Goal: Task Accomplishment & Management: Manage account settings

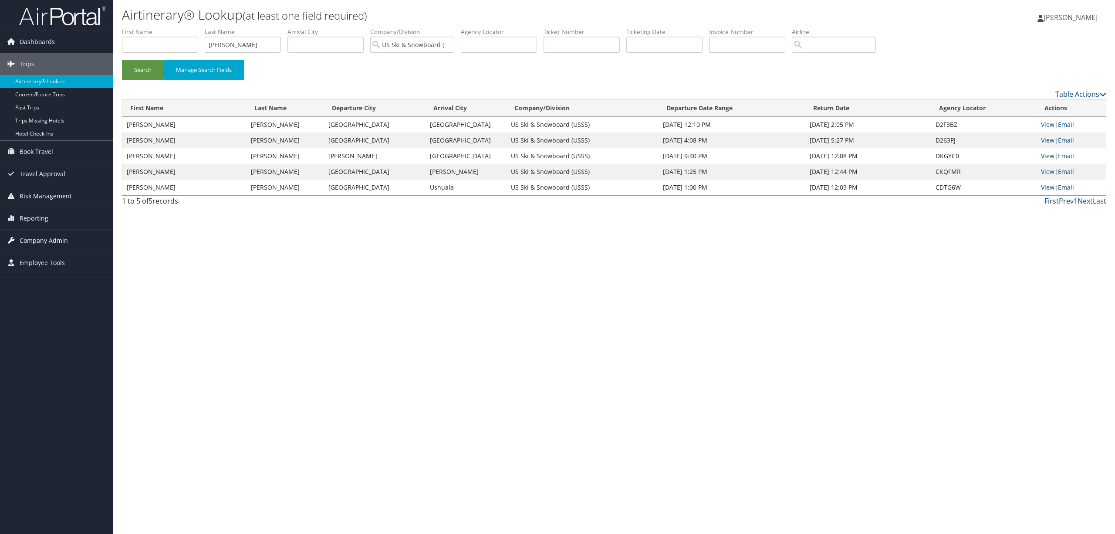
click at [49, 234] on span "Company Admin" at bounding box center [44, 241] width 48 height 22
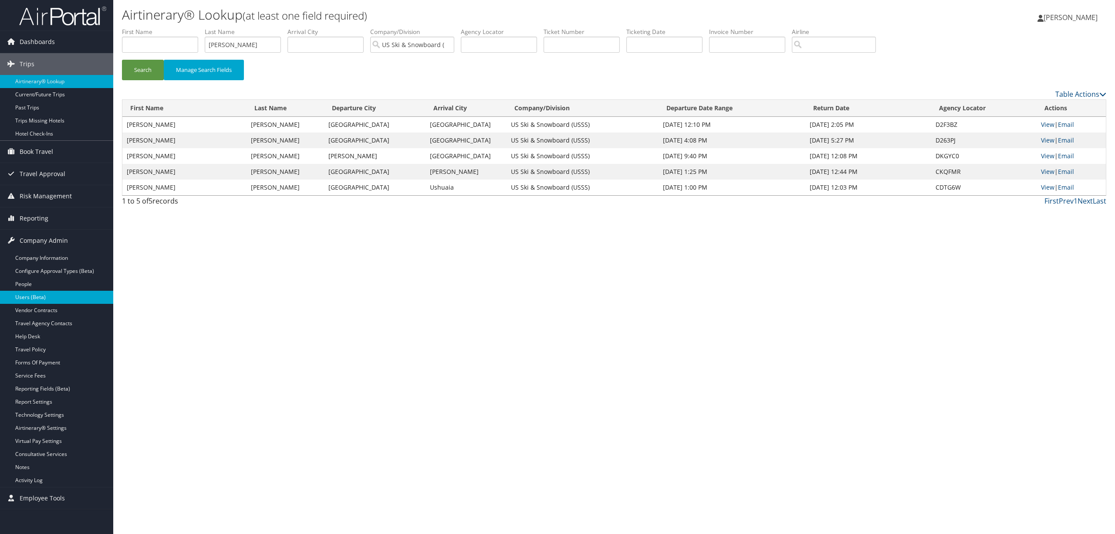
click at [54, 293] on link "Users (Beta)" at bounding box center [56, 297] width 113 height 13
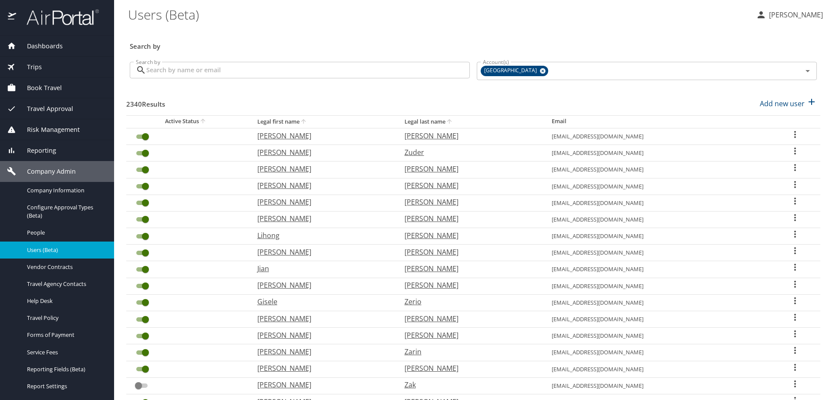
click at [200, 71] on input "Search by" at bounding box center [308, 70] width 324 height 17
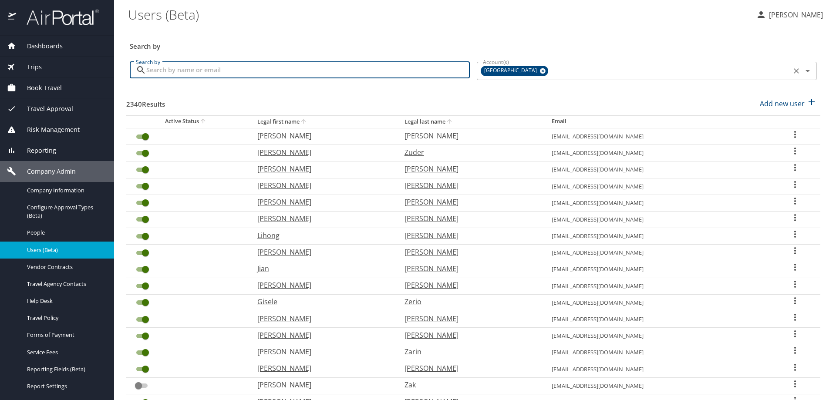
click at [540, 70] on icon at bounding box center [543, 71] width 6 height 6
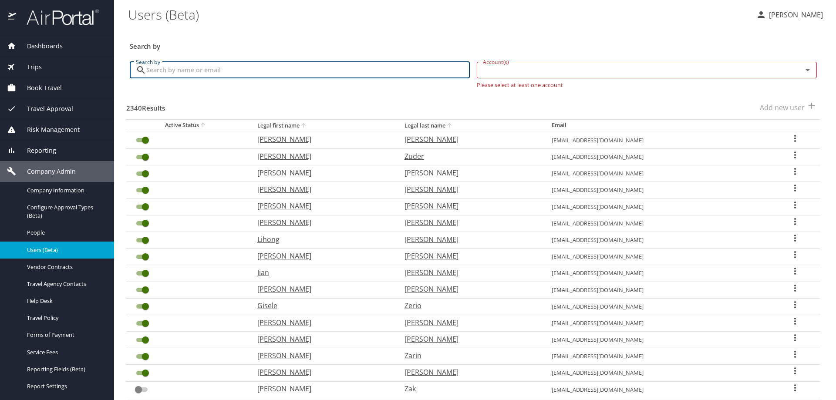
click at [517, 70] on input "Account(s)" at bounding box center [634, 69] width 309 height 11
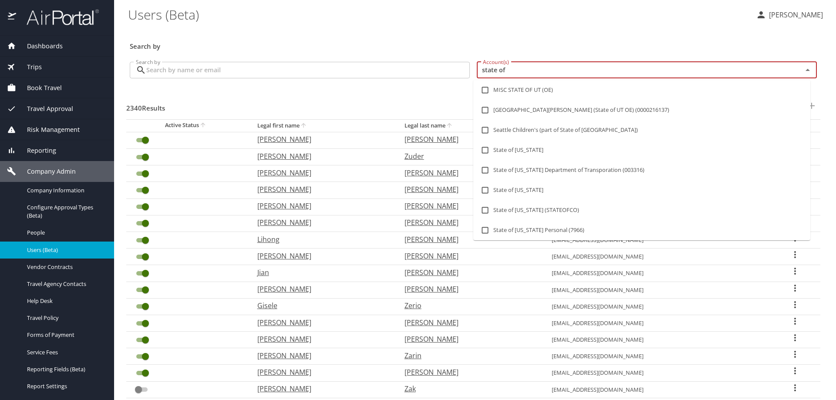
type input "state of l"
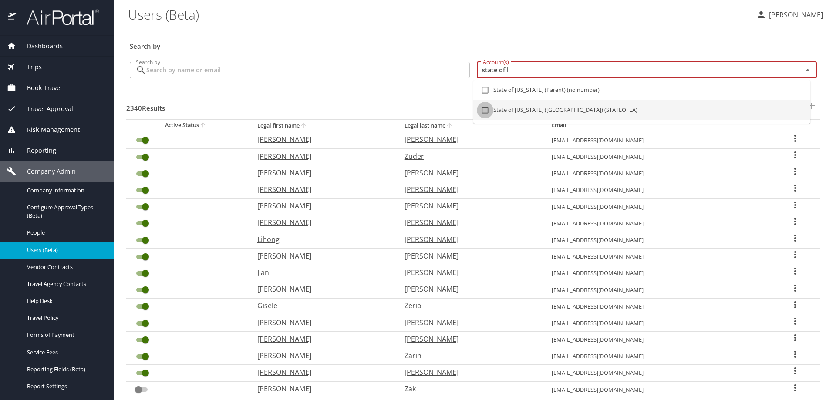
click at [484, 111] on input "checkbox" at bounding box center [485, 110] width 17 height 17
checkbox input "true"
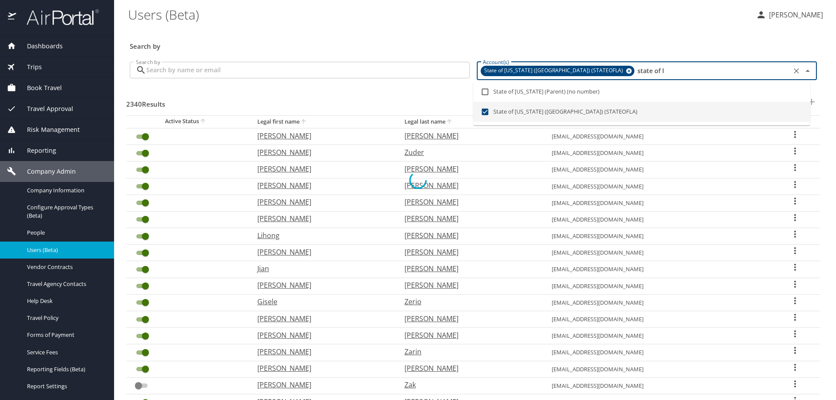
checkbox input "true"
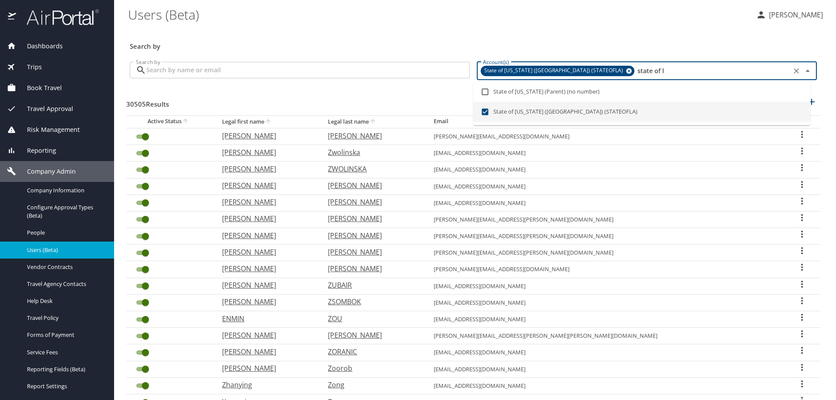
type input "state of l"
click at [273, 76] on input "Search by" at bounding box center [308, 70] width 324 height 17
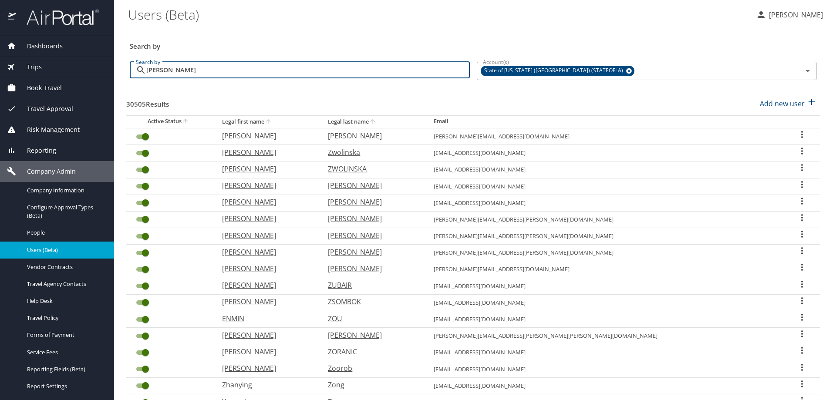
type input "meagan clark"
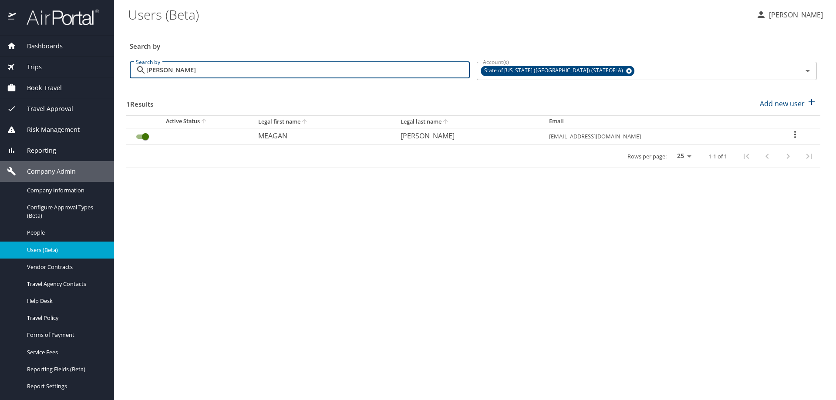
click at [146, 138] on input "User Search Table" at bounding box center [145, 137] width 31 height 10
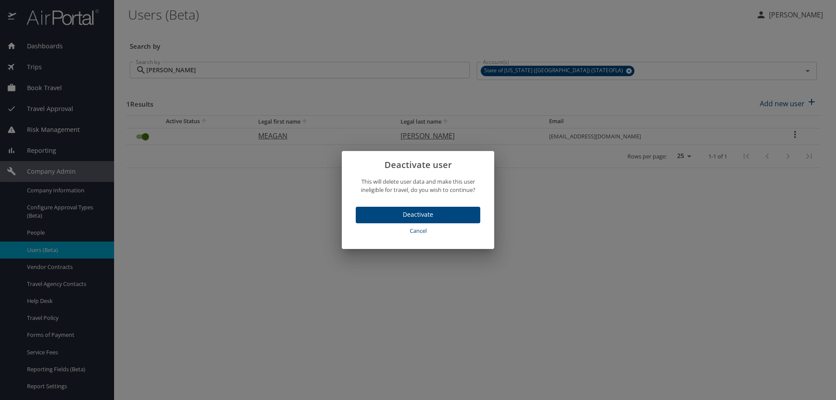
click at [426, 211] on span "Deactivate" at bounding box center [418, 215] width 111 height 11
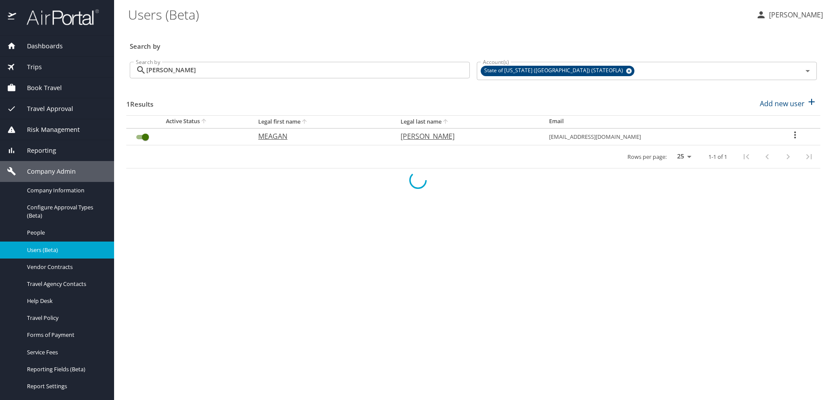
checkbox input "false"
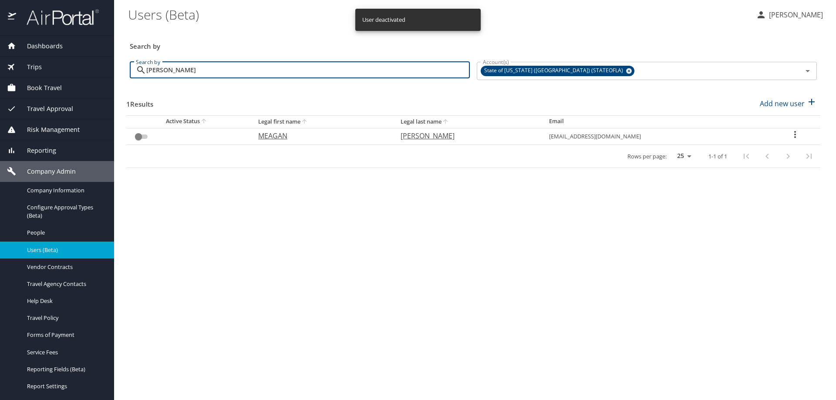
drag, startPoint x: 209, startPoint y: 74, endPoint x: 91, endPoint y: 85, distance: 118.5
click at [91, 85] on div "Dashboards AirPortal 360™ Manager AirPortal 360™ Agent My Travel Dashboard Trip…" at bounding box center [418, 200] width 836 height 400
paste input "pjackson@ulm.edu"
type input "pjackson@ulm.edu"
checkbox input "true"
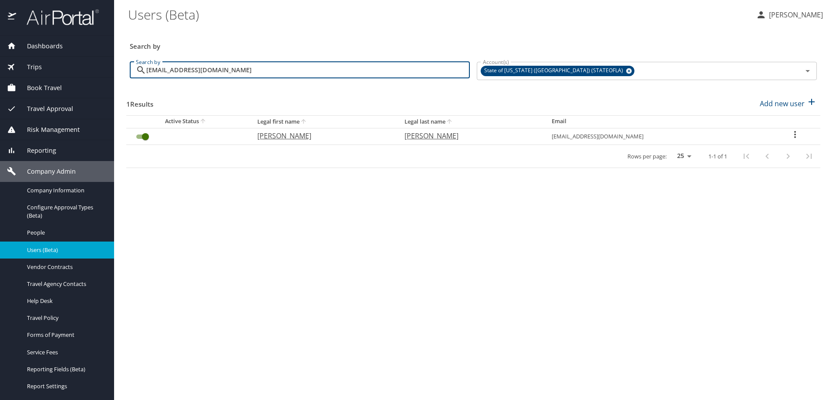
type input "pjackson@ulm.edu"
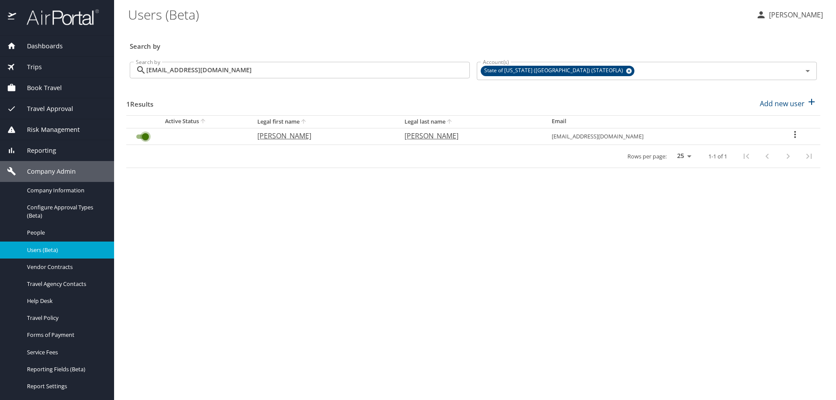
click at [144, 136] on input "User Search Table" at bounding box center [145, 137] width 31 height 10
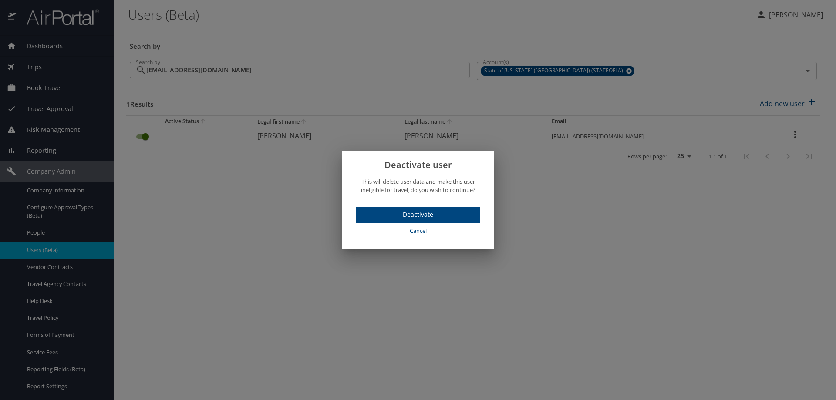
click at [418, 214] on span "Deactivate" at bounding box center [418, 215] width 111 height 11
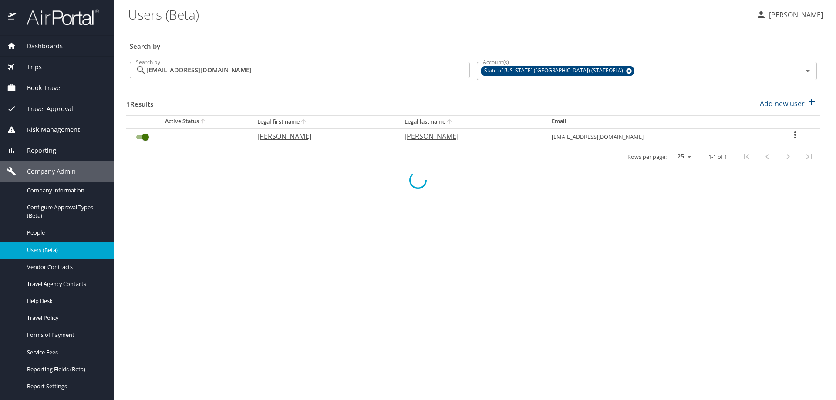
checkbox input "false"
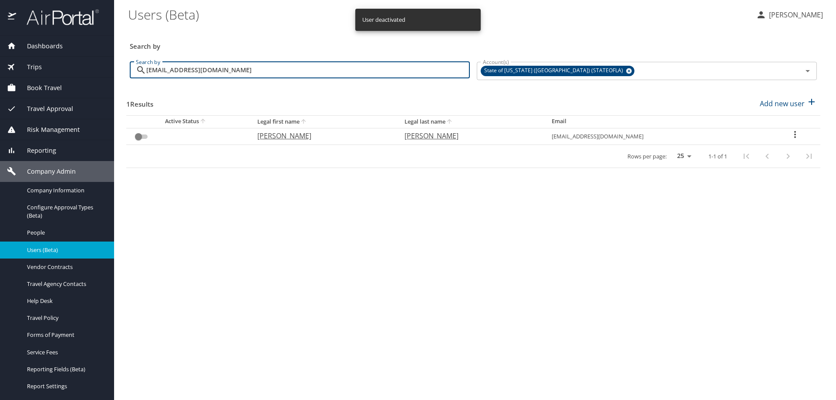
click at [223, 67] on input "pjackson@ulm.edu" at bounding box center [308, 70] width 324 height 17
drag, startPoint x: 223, startPoint y: 68, endPoint x: 14, endPoint y: 97, distance: 210.7
click at [14, 95] on div "Dashboards AirPortal 360™ Manager AirPortal 360™ Agent My Travel Dashboard Trip…" at bounding box center [418, 200] width 836 height 400
paste input "olinger"
type input "olinger@ulm.edu"
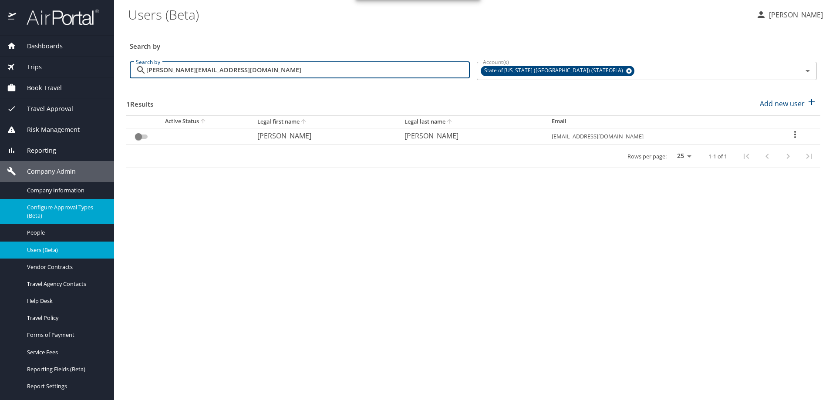
checkbox input "true"
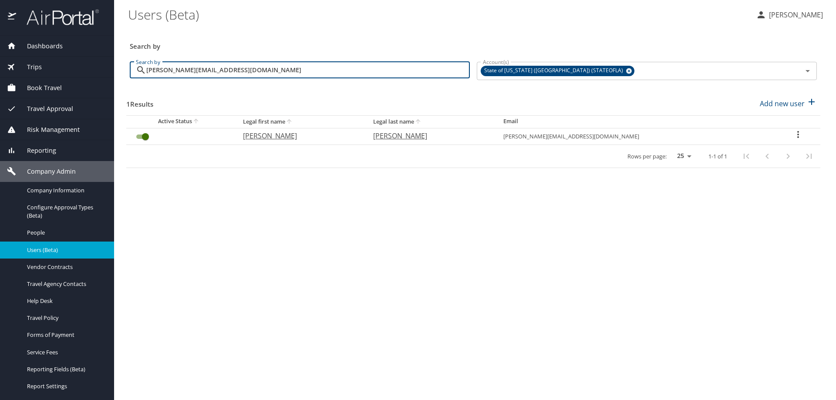
type input "olinger@ulm.edu"
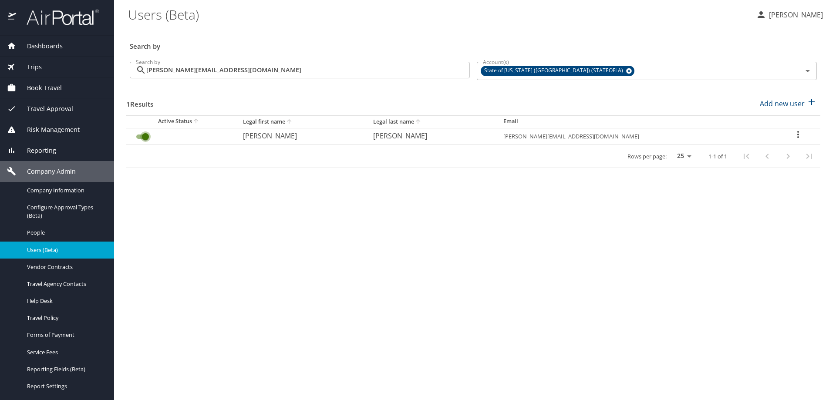
click at [146, 135] on input "User Search Table" at bounding box center [145, 137] width 31 height 10
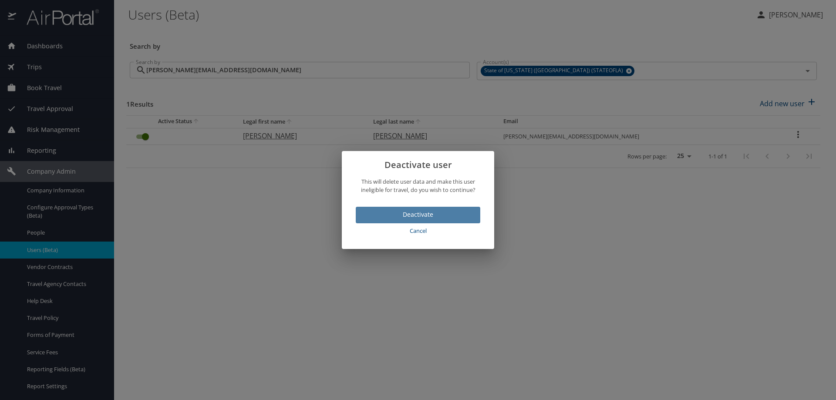
click at [433, 214] on span "Deactivate" at bounding box center [418, 215] width 111 height 11
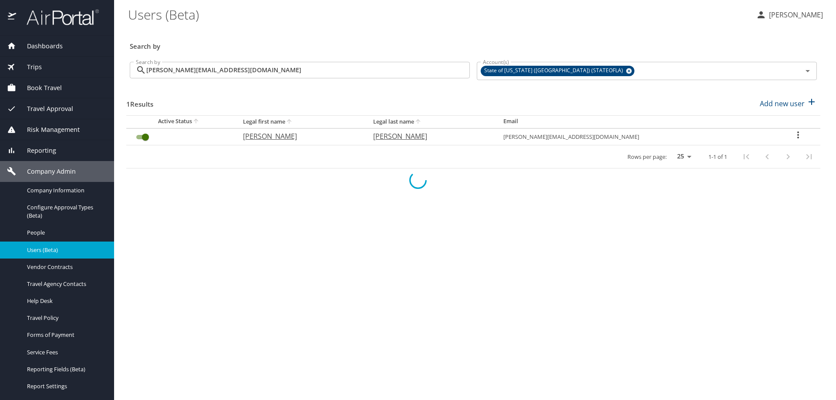
checkbox input "false"
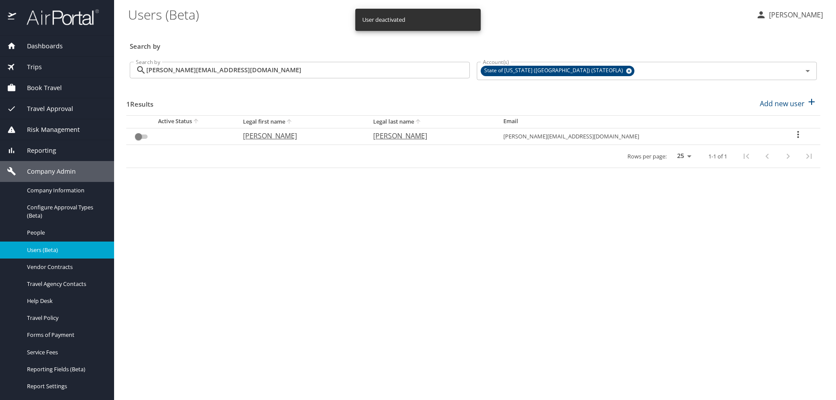
click at [225, 71] on input "olinger@ulm.edu" at bounding box center [308, 70] width 324 height 17
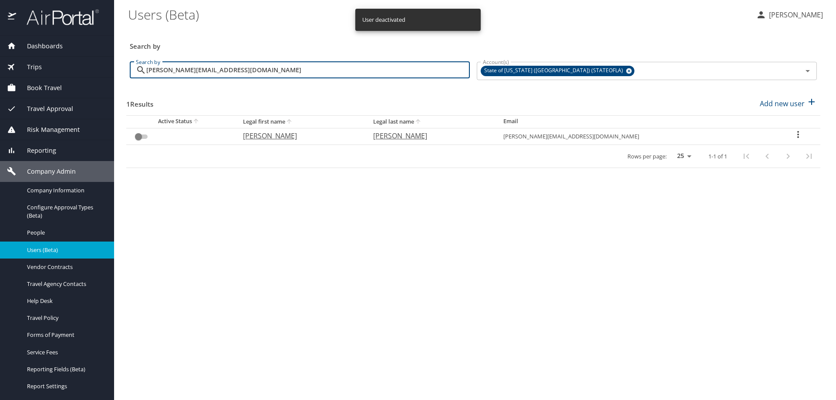
click at [225, 71] on input "olinger@ulm.edu" at bounding box center [308, 70] width 324 height 17
paste input "storm"
type input "storm@ulm.edu"
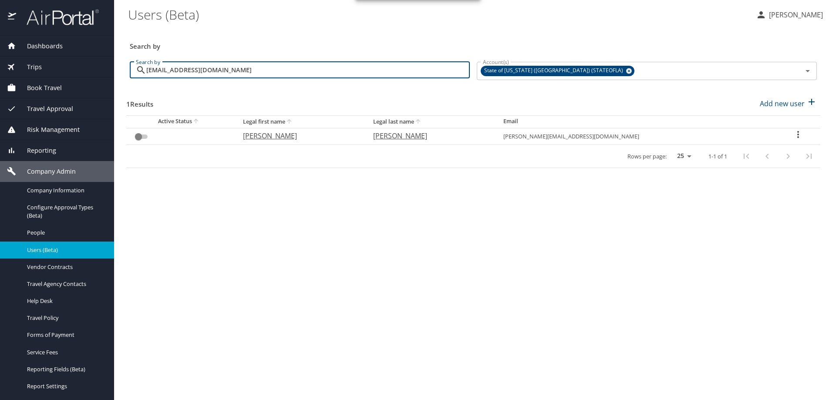
checkbox input "true"
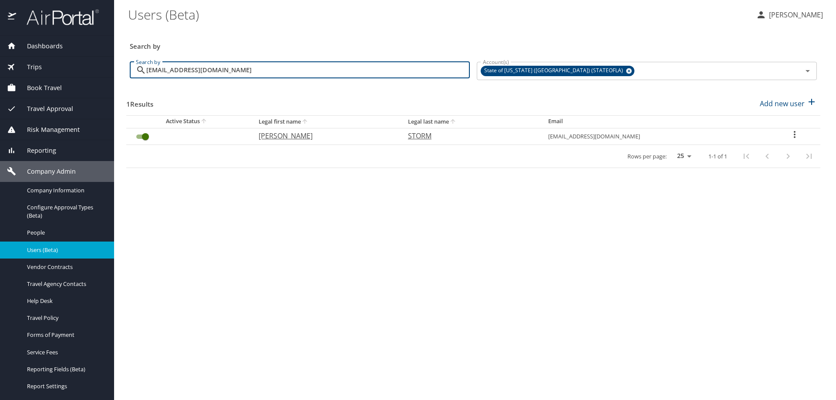
type input "storm@ulm.edu"
click at [148, 135] on input "User Search Table" at bounding box center [145, 137] width 31 height 10
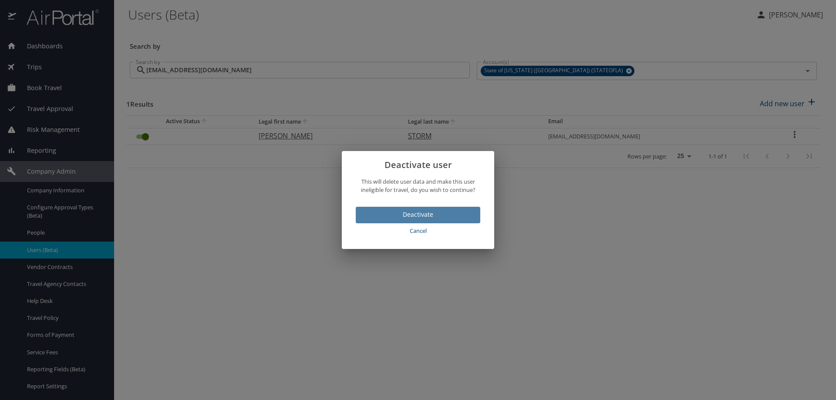
click at [439, 213] on span "Deactivate" at bounding box center [418, 215] width 111 height 11
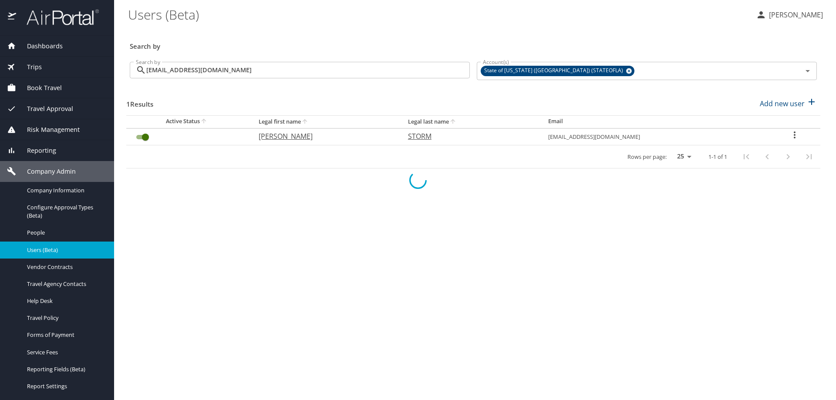
checkbox input "false"
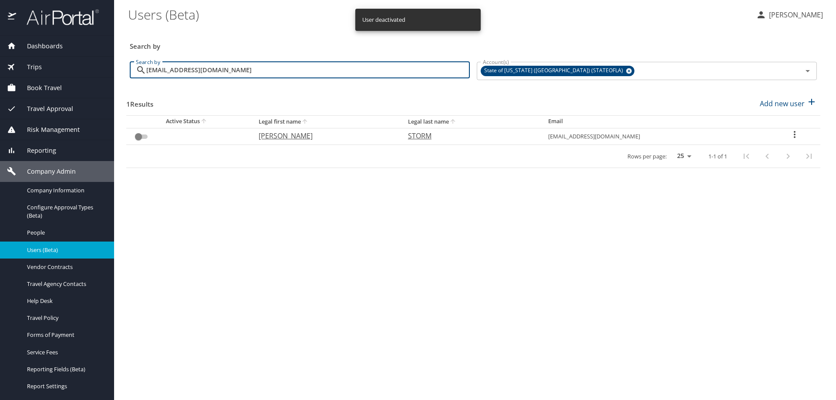
click at [200, 63] on input "storm@ulm.edu" at bounding box center [308, 70] width 324 height 17
click at [200, 67] on input "storm@ulm.edu" at bounding box center [308, 70] width 324 height 17
drag, startPoint x: 200, startPoint y: 67, endPoint x: 148, endPoint y: 78, distance: 53.1
click at [151, 78] on input "storm@ulm.edu" at bounding box center [308, 70] width 324 height 17
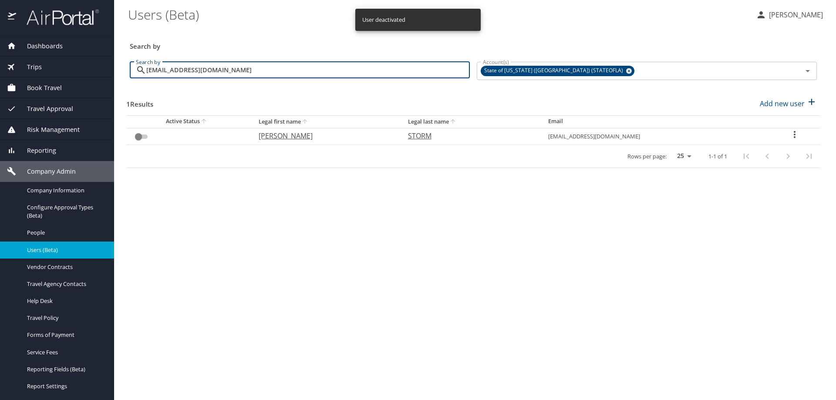
paste input "kford"
type input "kford@ulm.edu"
checkbox input "true"
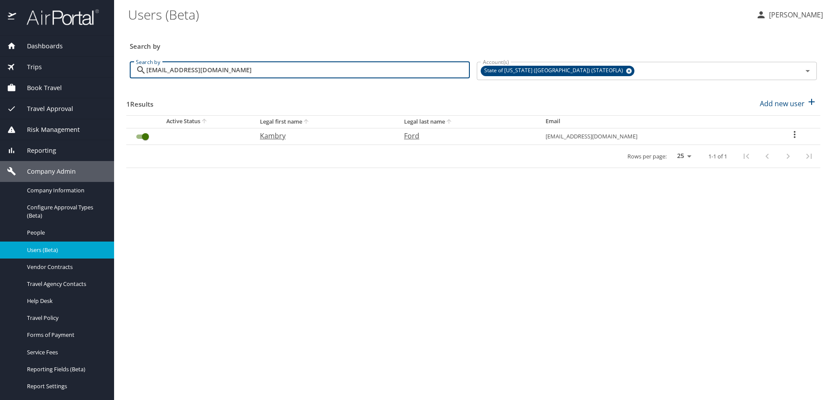
type input "kford@ulm.edu"
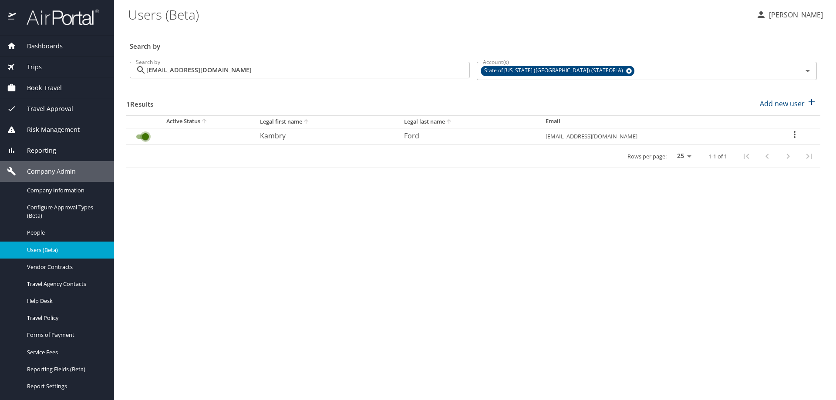
click at [146, 135] on input "User Search Table" at bounding box center [145, 137] width 31 height 10
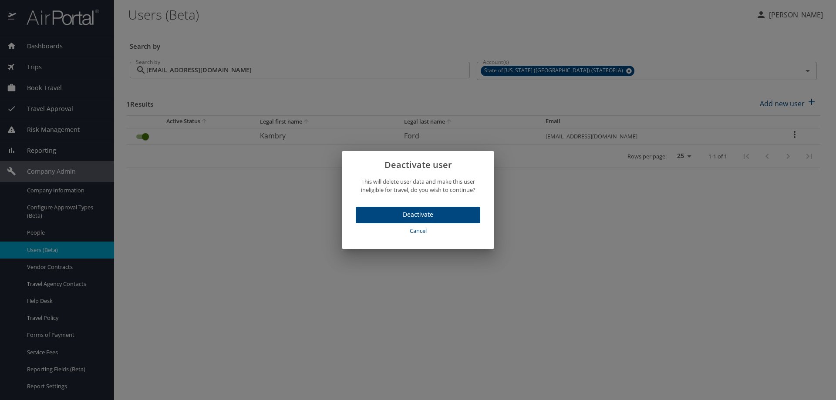
click at [420, 210] on span "Deactivate" at bounding box center [418, 215] width 111 height 11
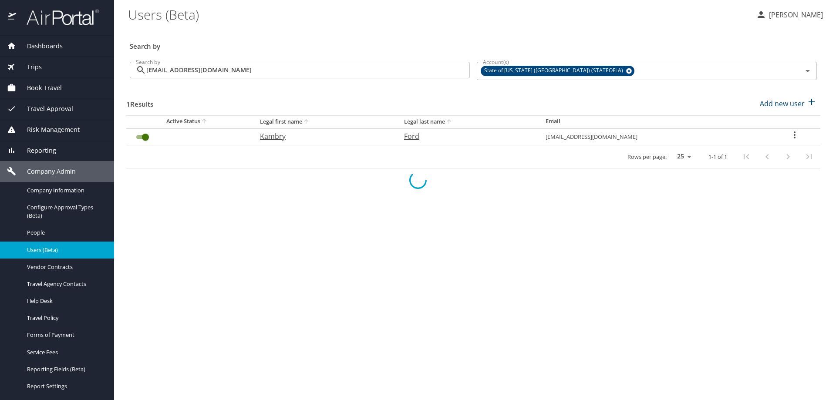
checkbox input "false"
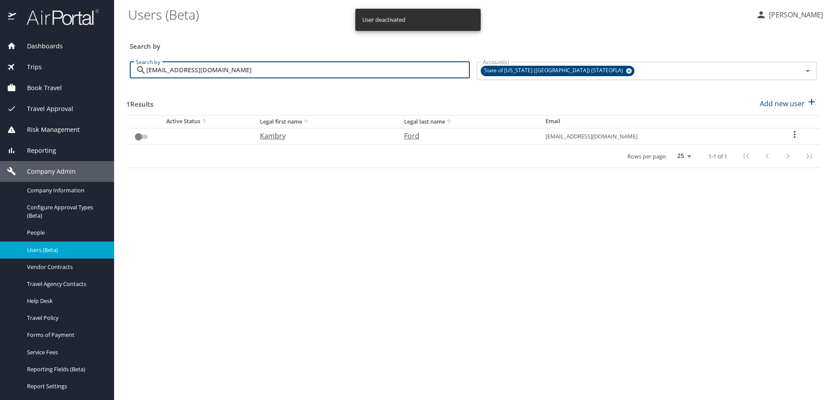
click at [229, 68] on input "kford@ulm.edu" at bounding box center [308, 70] width 324 height 17
paste input "ewheeler"
type input "ewheeler@ulm.edu"
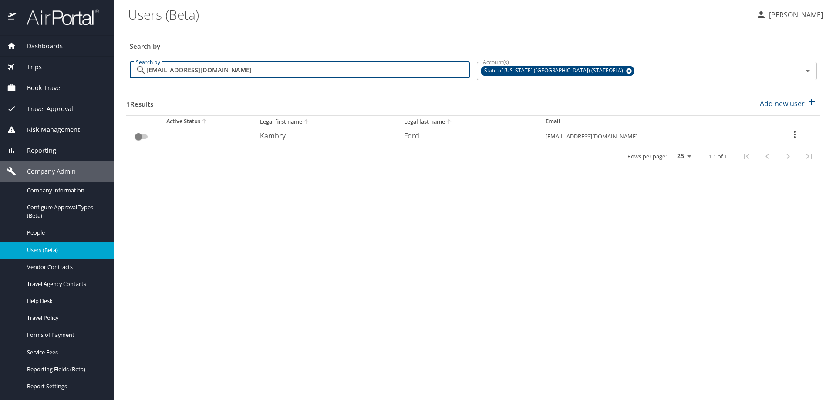
checkbox input "true"
type input "ewheeler@ulm.edu"
click at [145, 134] on input "User Search Table" at bounding box center [145, 137] width 31 height 10
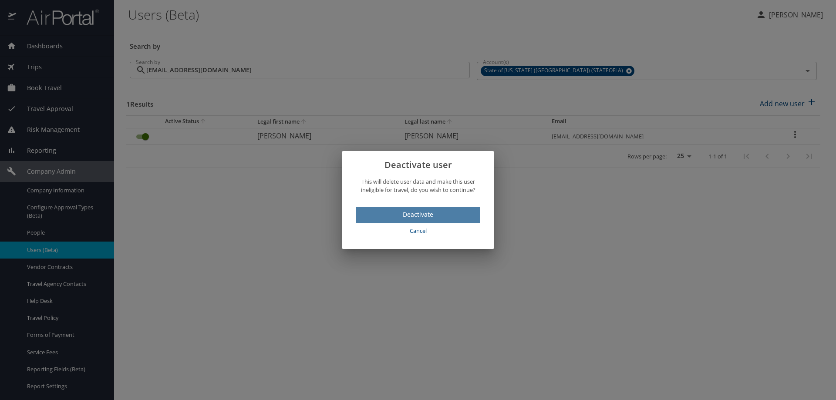
click at [394, 208] on button "Deactivate" at bounding box center [418, 215] width 125 height 17
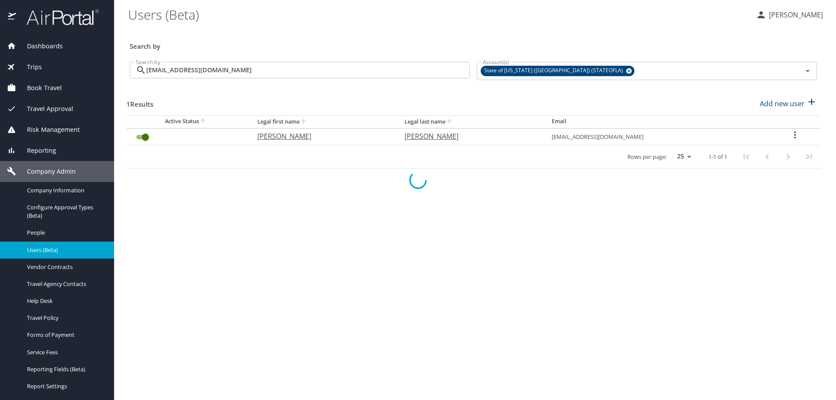
checkbox input "false"
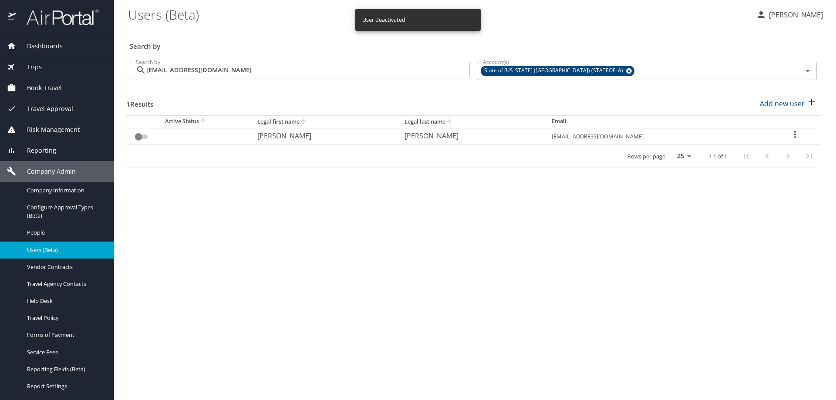
click at [232, 72] on input "ewheeler@ulm.edu" at bounding box center [308, 70] width 324 height 17
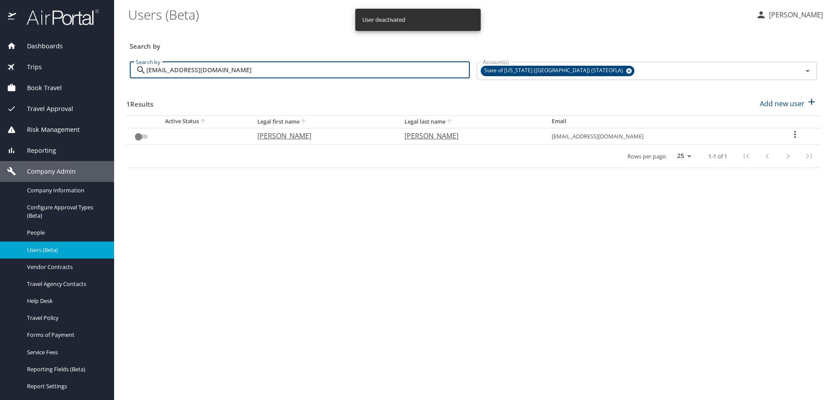
click at [231, 72] on input "ewheeler@ulm.edu" at bounding box center [308, 70] width 324 height 17
click at [214, 68] on input "ewheeler@ulm.edu" at bounding box center [308, 70] width 324 height 17
paste input "kblackburn"
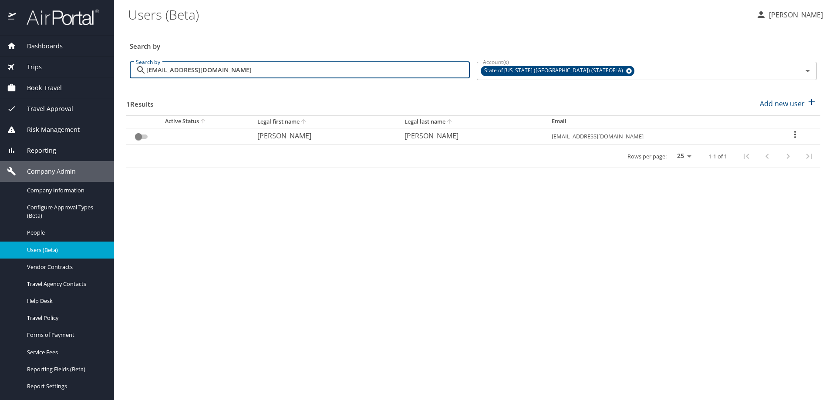
type input "kblackburn@ulm.edu"
checkbox input "true"
type input "kblackburn@ulm.edu"
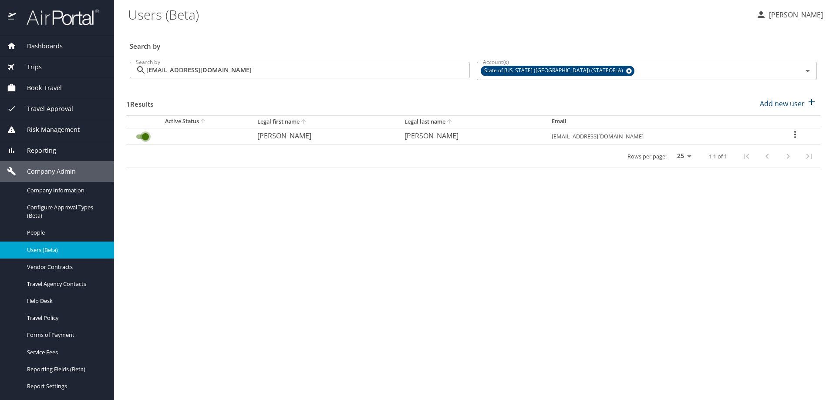
click at [145, 135] on input "User Search Table" at bounding box center [145, 137] width 31 height 10
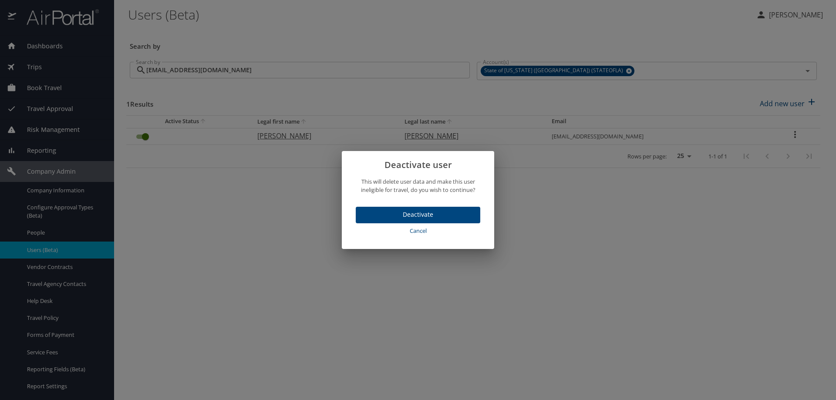
click at [387, 212] on span "Deactivate" at bounding box center [418, 215] width 111 height 11
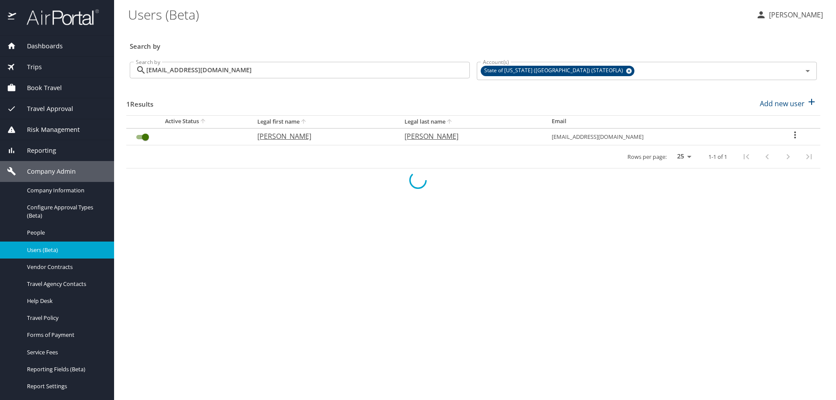
checkbox input "false"
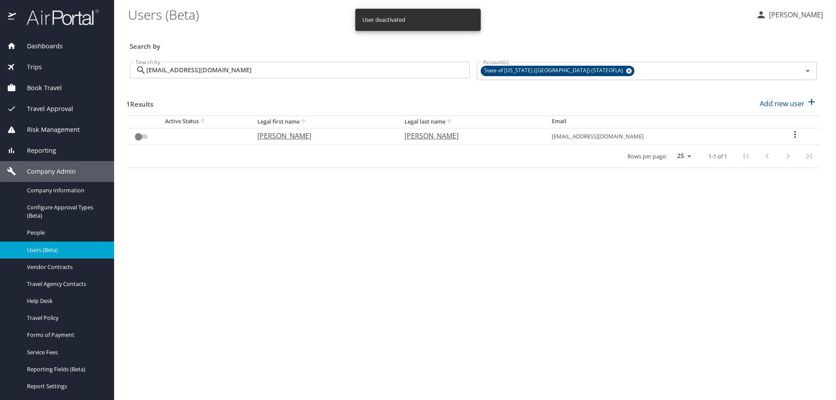
click at [218, 76] on input "kblackburn@ulm.edu" at bounding box center [308, 70] width 324 height 17
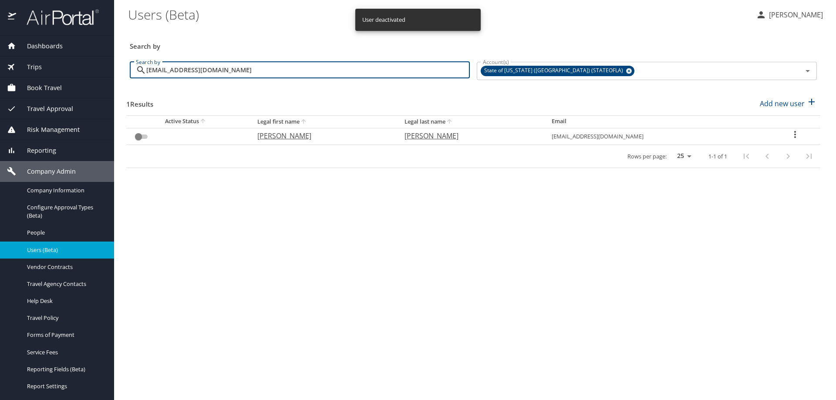
click at [218, 75] on input "kblackburn@ulm.edu" at bounding box center [308, 70] width 324 height 17
click at [216, 70] on input "kblackburn@ulm.edu" at bounding box center [308, 70] width 324 height 17
paste input "maloneyjn@warhawks."
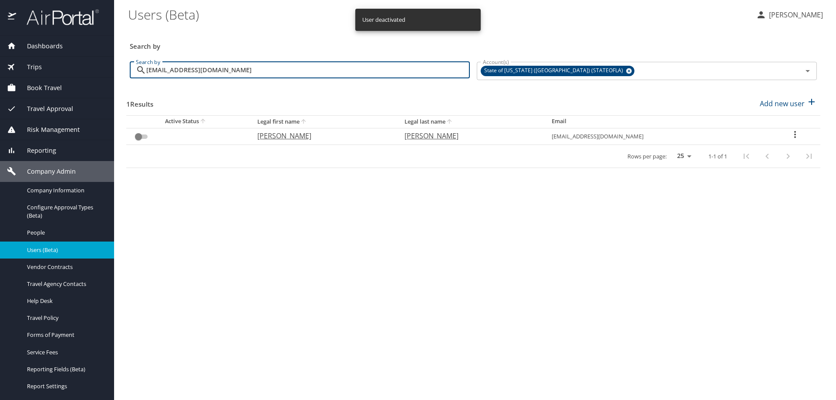
type input "maloneyjn@warhawks.ulm.edu"
checkbox input "true"
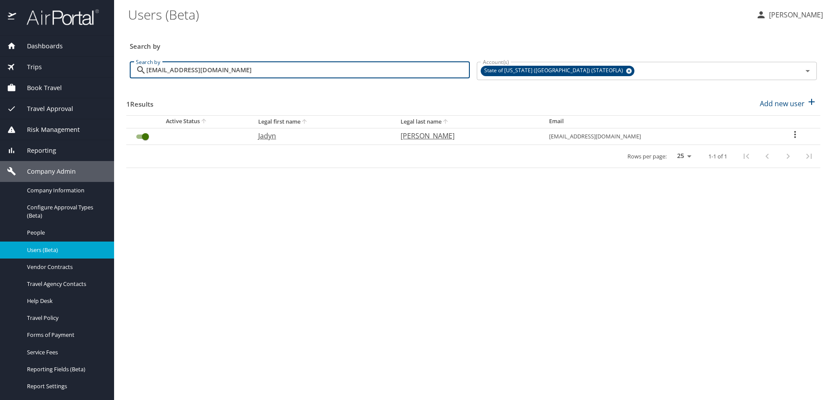
type input "maloneyjn@warhawks.ulm.edu"
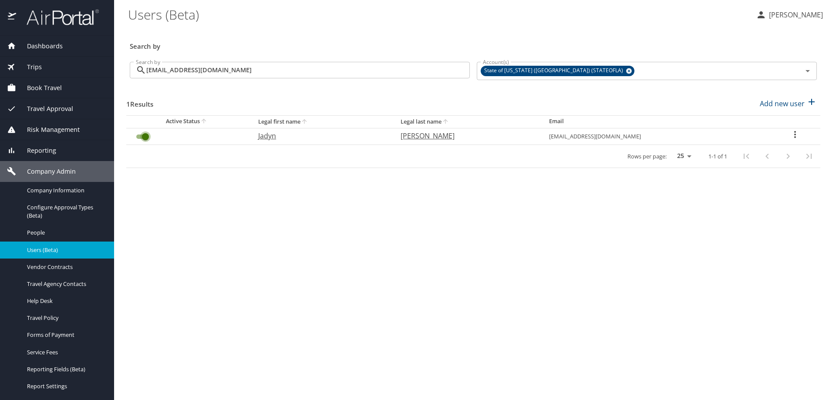
click at [145, 135] on input "User Search Table" at bounding box center [145, 137] width 31 height 10
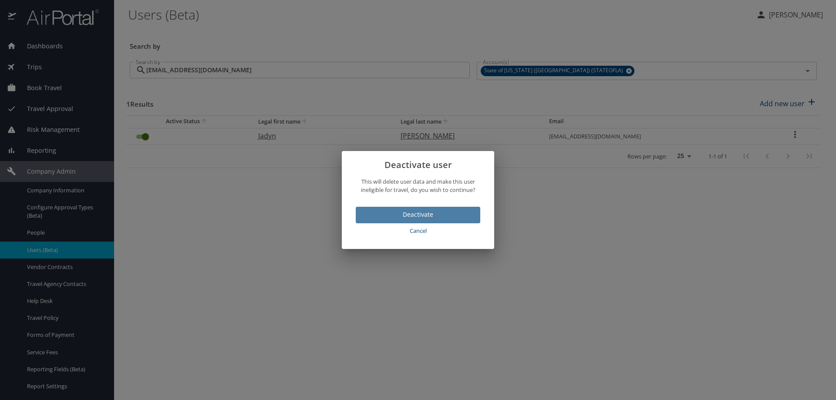
click at [390, 213] on span "Deactivate" at bounding box center [418, 215] width 111 height 11
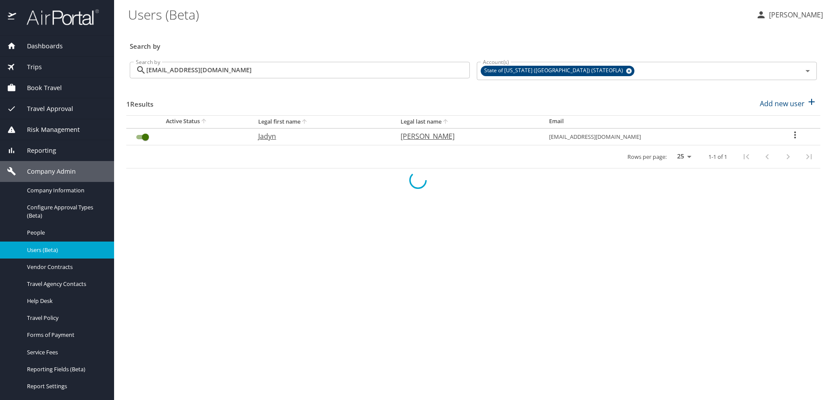
checkbox input "false"
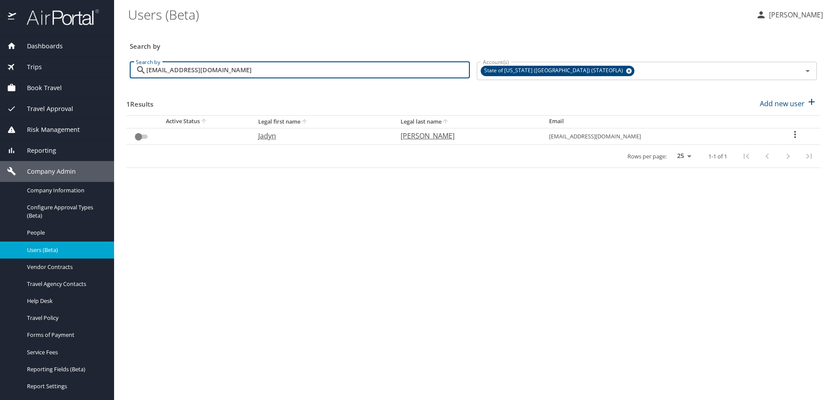
drag, startPoint x: 292, startPoint y: 76, endPoint x: 134, endPoint y: 60, distance: 158.5
click at [134, 60] on div "Search by maloneyjn@warhawks.ulm.edu Search by" at bounding box center [299, 71] width 347 height 33
paste input "RENEE.HICKS@NICHOLLS.EDU"
type input "RENEE.HICKS@NICHOLLS.EDU"
checkbox input "true"
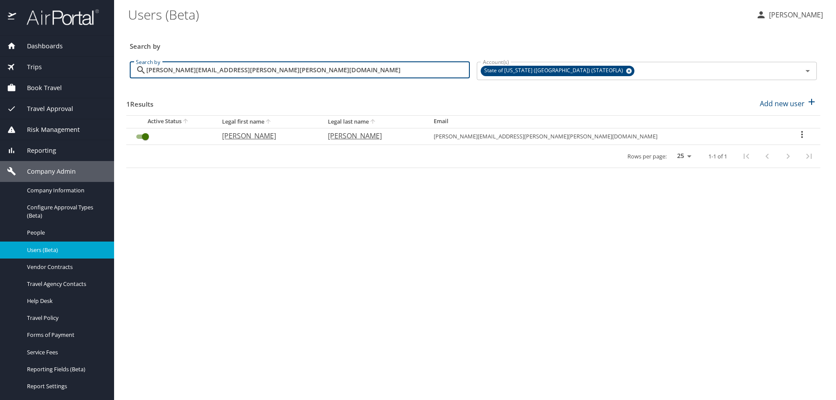
type input "RENEE.HICKS@NICHOLLS.EDU"
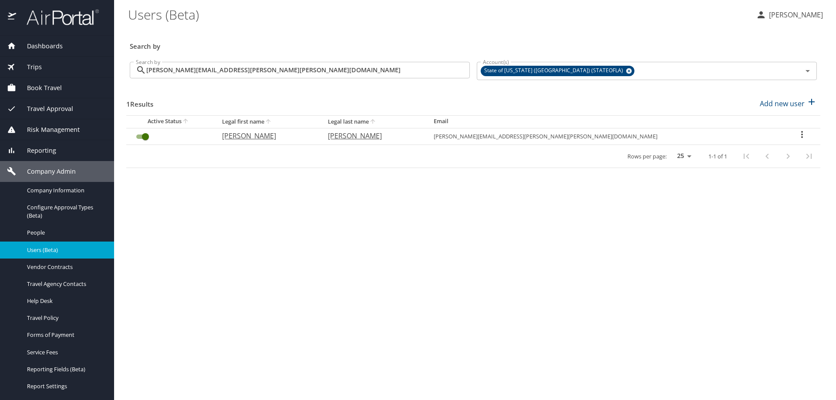
click at [797, 131] on icon "User Search Table" at bounding box center [802, 134] width 10 height 10
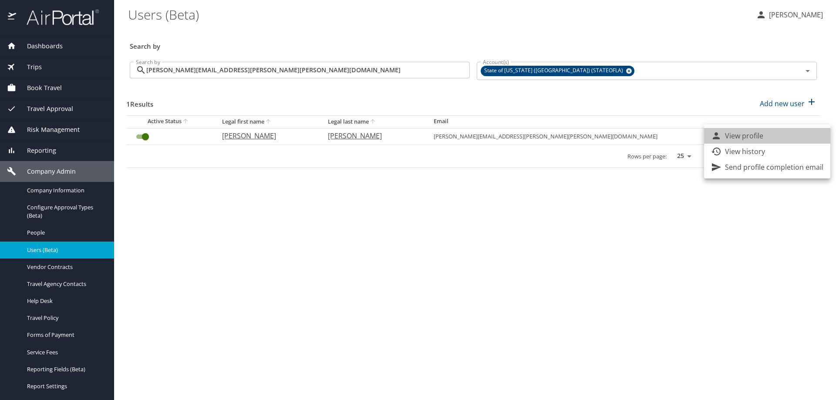
click at [773, 138] on li "View profile" at bounding box center [767, 136] width 126 height 16
select select "US"
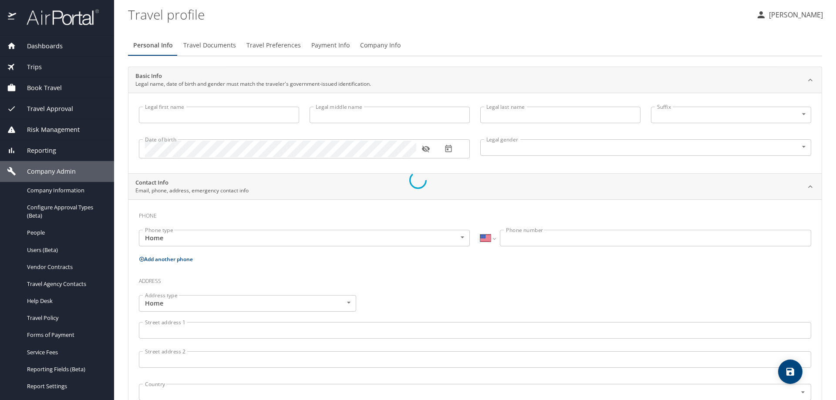
select select "US"
select select "IR"
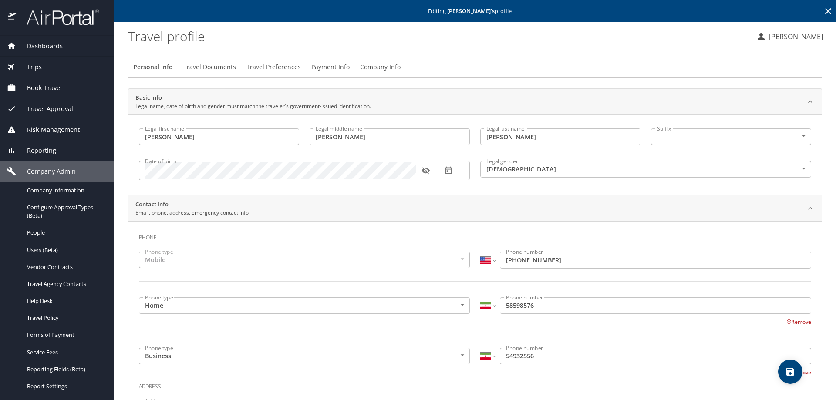
type input "RENEE"
type input "Giroir"
type input "HICKS"
type input "Female"
click at [317, 64] on span "Payment Info" at bounding box center [330, 67] width 38 height 11
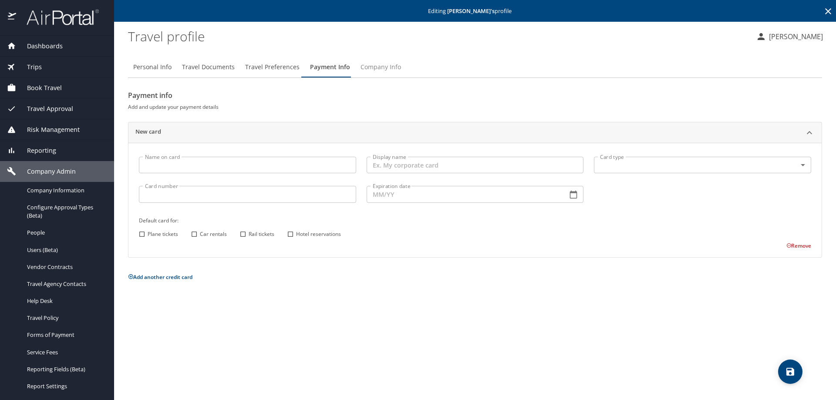
click at [392, 63] on span "Company Info" at bounding box center [381, 67] width 41 height 11
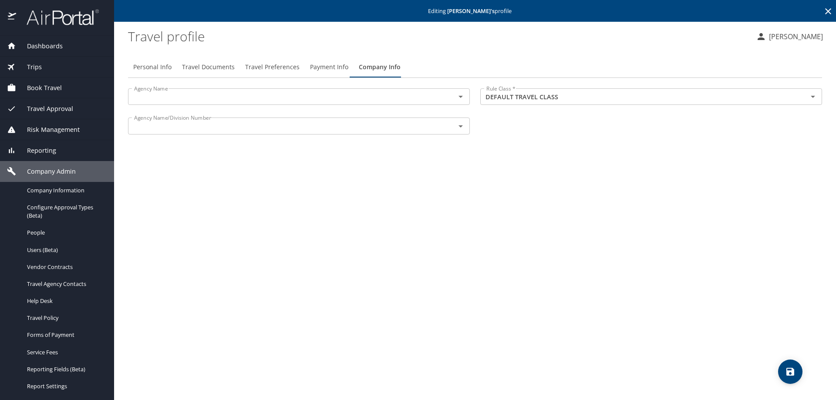
click at [54, 146] on span "Reporting" at bounding box center [36, 151] width 40 height 10
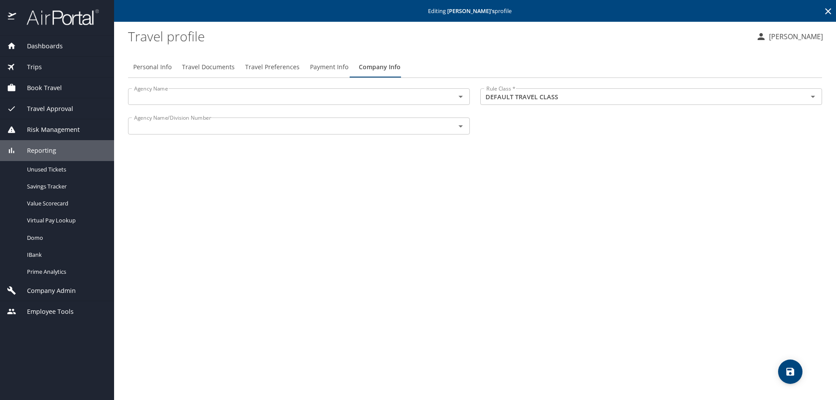
click at [56, 287] on span "Company Admin" at bounding box center [46, 291] width 60 height 10
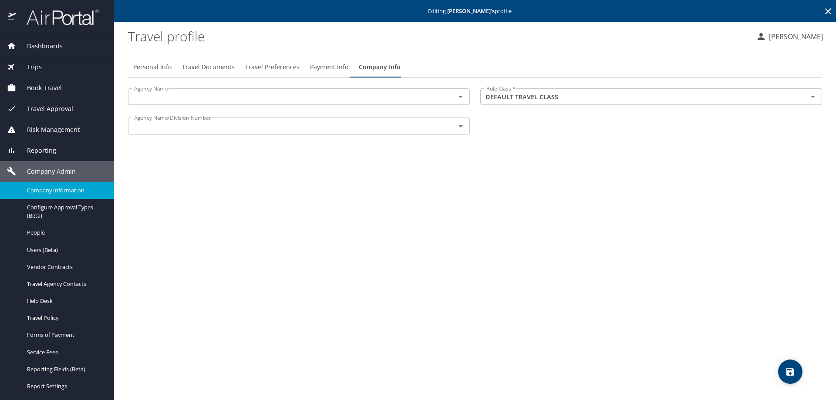
click at [60, 190] on span "Company Information" at bounding box center [65, 190] width 77 height 8
